Goal: Task Accomplishment & Management: Use online tool/utility

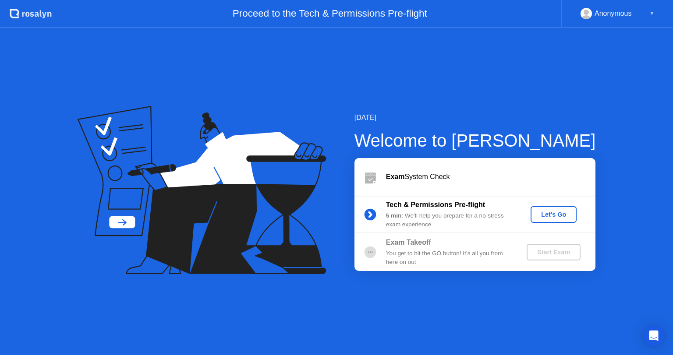
click at [552, 214] on div "Let's Go" at bounding box center [553, 214] width 39 height 7
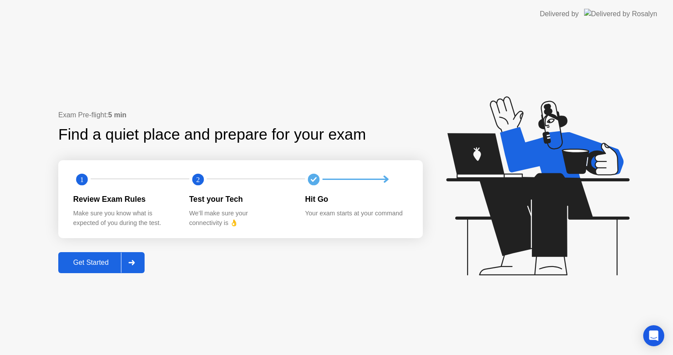
click at [107, 257] on button "Get Started" at bounding box center [101, 262] width 86 height 21
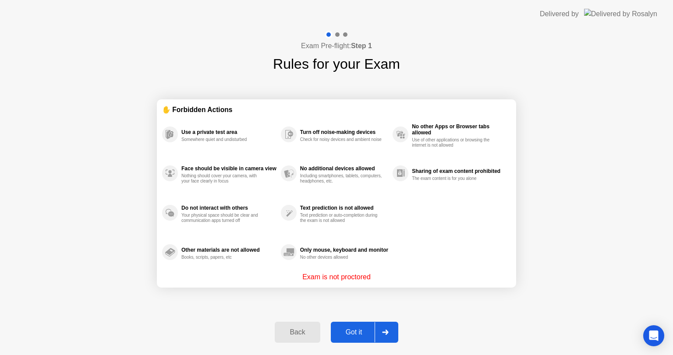
click at [358, 331] on div "Got it" at bounding box center [353, 332] width 41 height 8
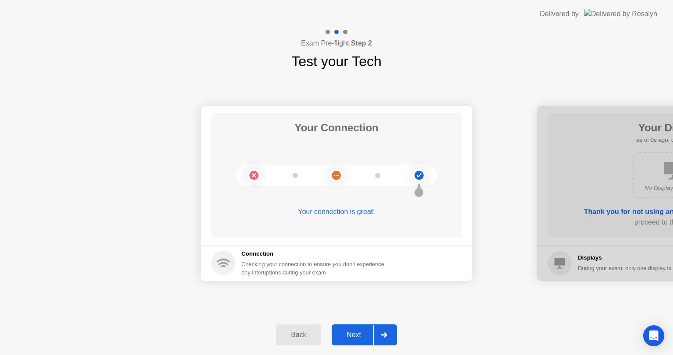
click at [363, 329] on button "Next" at bounding box center [364, 335] width 65 height 21
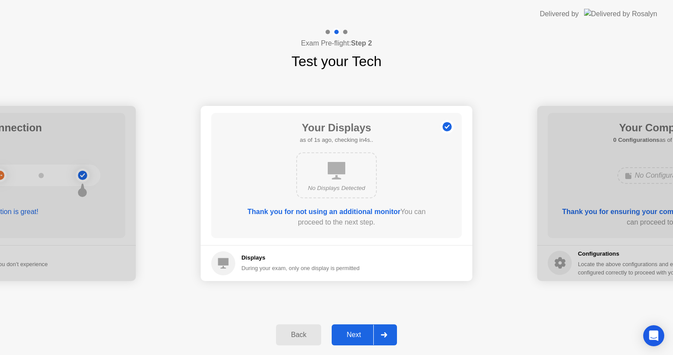
click at [360, 331] on div "Next" at bounding box center [353, 335] width 39 height 8
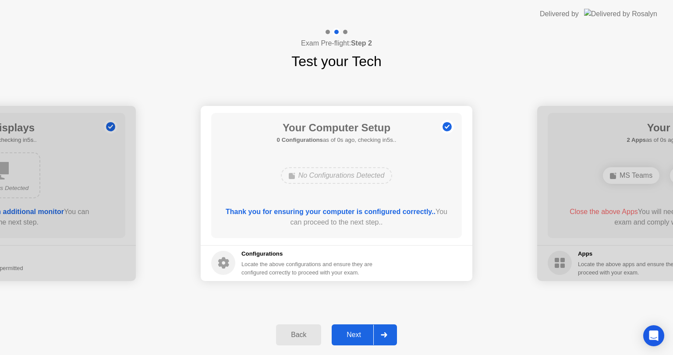
click at [364, 334] on div "Next" at bounding box center [353, 335] width 39 height 8
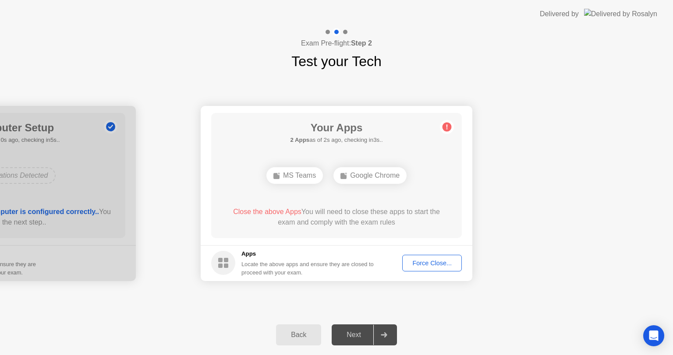
click at [430, 261] on div "Force Close..." at bounding box center [431, 263] width 53 height 7
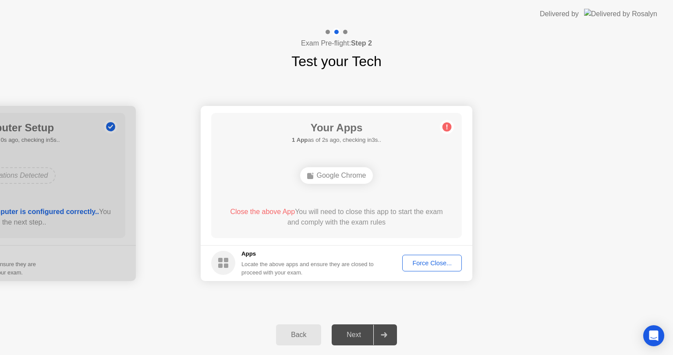
click at [441, 260] on div "Force Close..." at bounding box center [431, 263] width 53 height 7
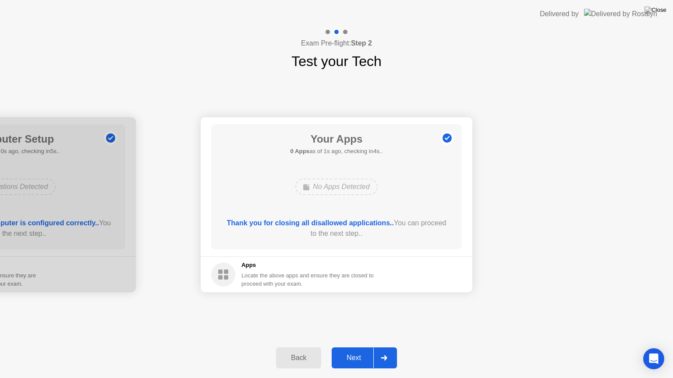
click at [364, 355] on div "Next" at bounding box center [353, 358] width 39 height 8
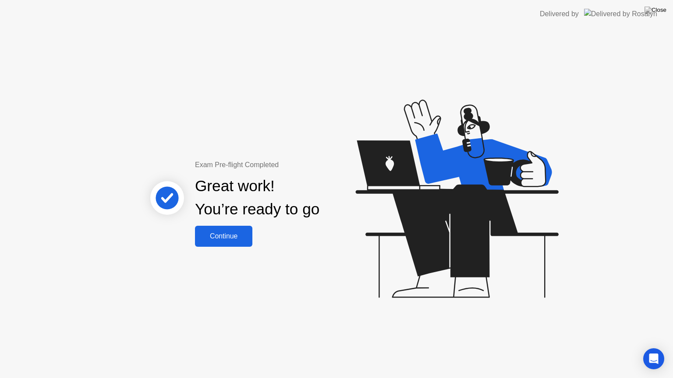
click at [241, 235] on div "Continue" at bounding box center [224, 237] width 52 height 8
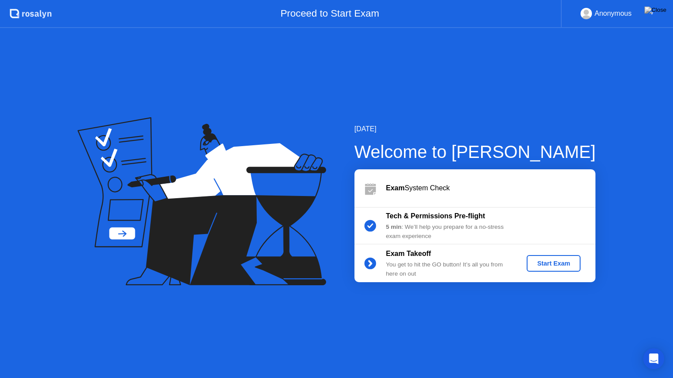
click at [557, 266] on div "Start Exam" at bounding box center [553, 263] width 47 height 7
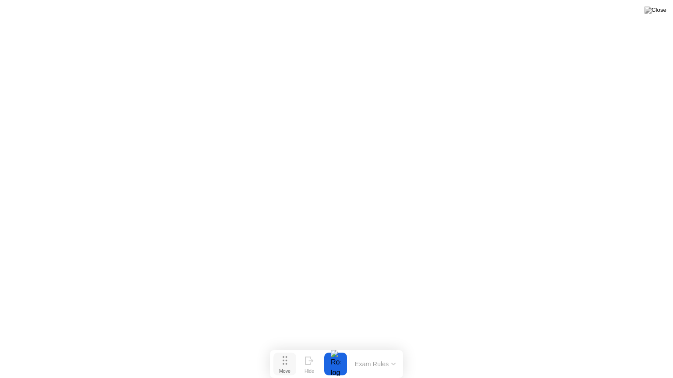
click at [284, 355] on icon at bounding box center [285, 361] width 5 height 9
drag, startPoint x: 284, startPoint y: 365, endPoint x: 306, endPoint y: 345, distance: 30.1
click at [287, 355] on icon at bounding box center [285, 361] width 5 height 9
drag, startPoint x: 306, startPoint y: 345, endPoint x: 270, endPoint y: 365, distance: 41.6
click at [270, 355] on icon at bounding box center [268, 361] width 5 height 9
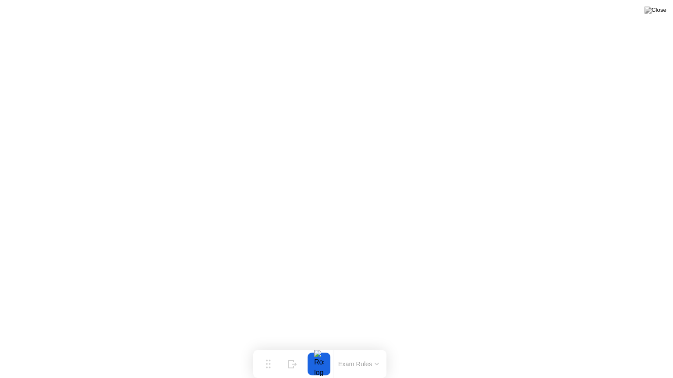
click at [374, 355] on button "Exam Rules" at bounding box center [359, 364] width 46 height 8
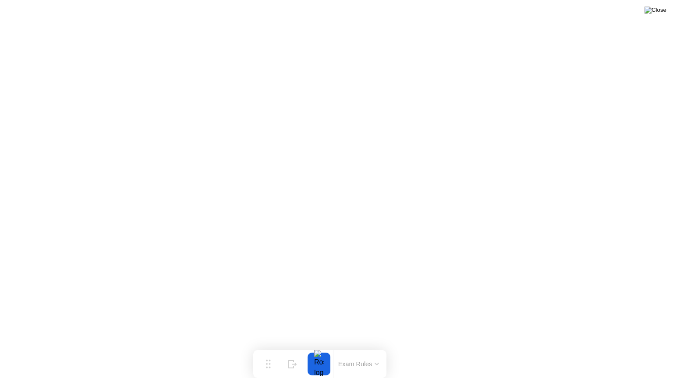
click at [660, 9] on img at bounding box center [655, 10] width 22 height 7
